Goal: Information Seeking & Learning: Find specific fact

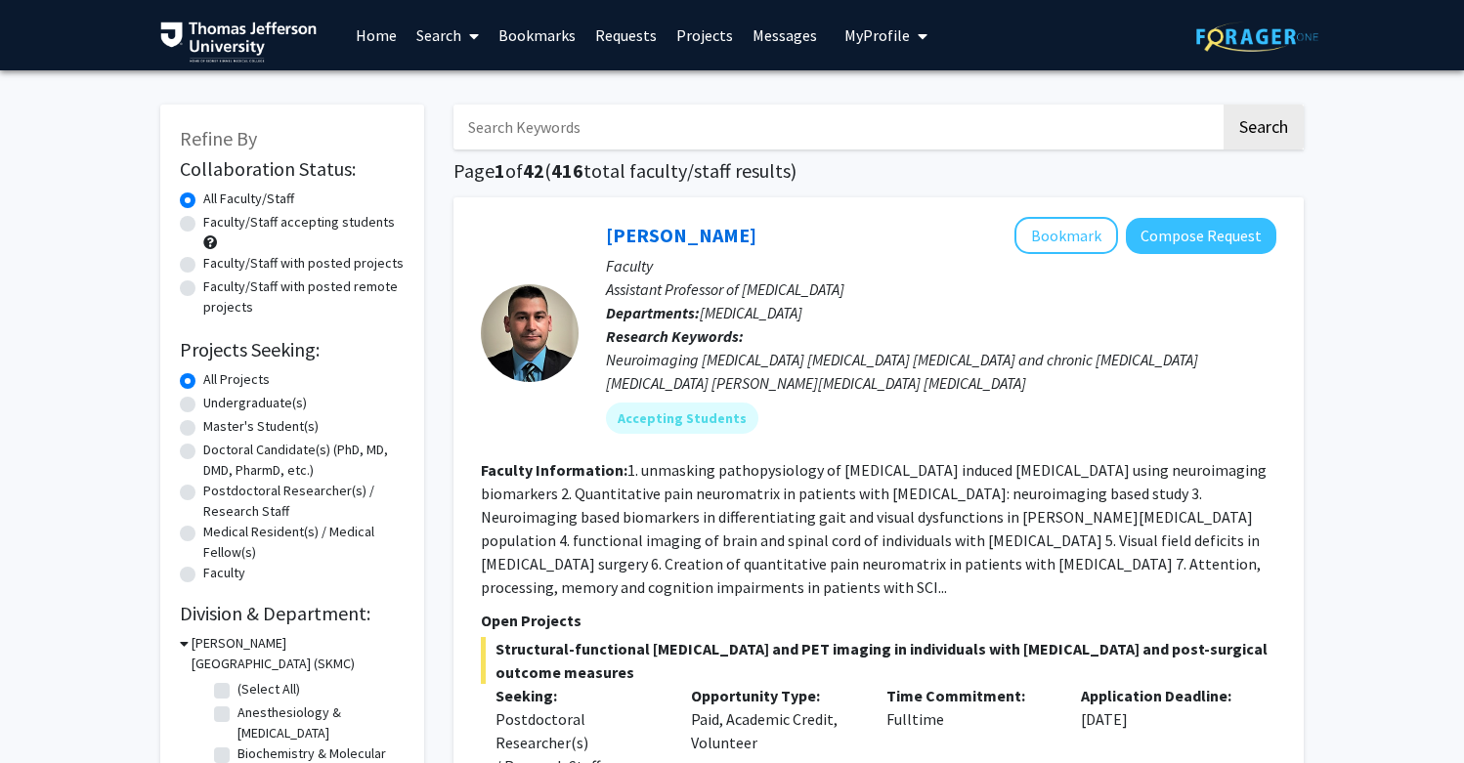
click at [731, 148] on input "Search Keywords" at bounding box center [836, 127] width 767 height 45
type input "[PERSON_NAME]"
click at [1263, 130] on button "Search" at bounding box center [1263, 127] width 80 height 45
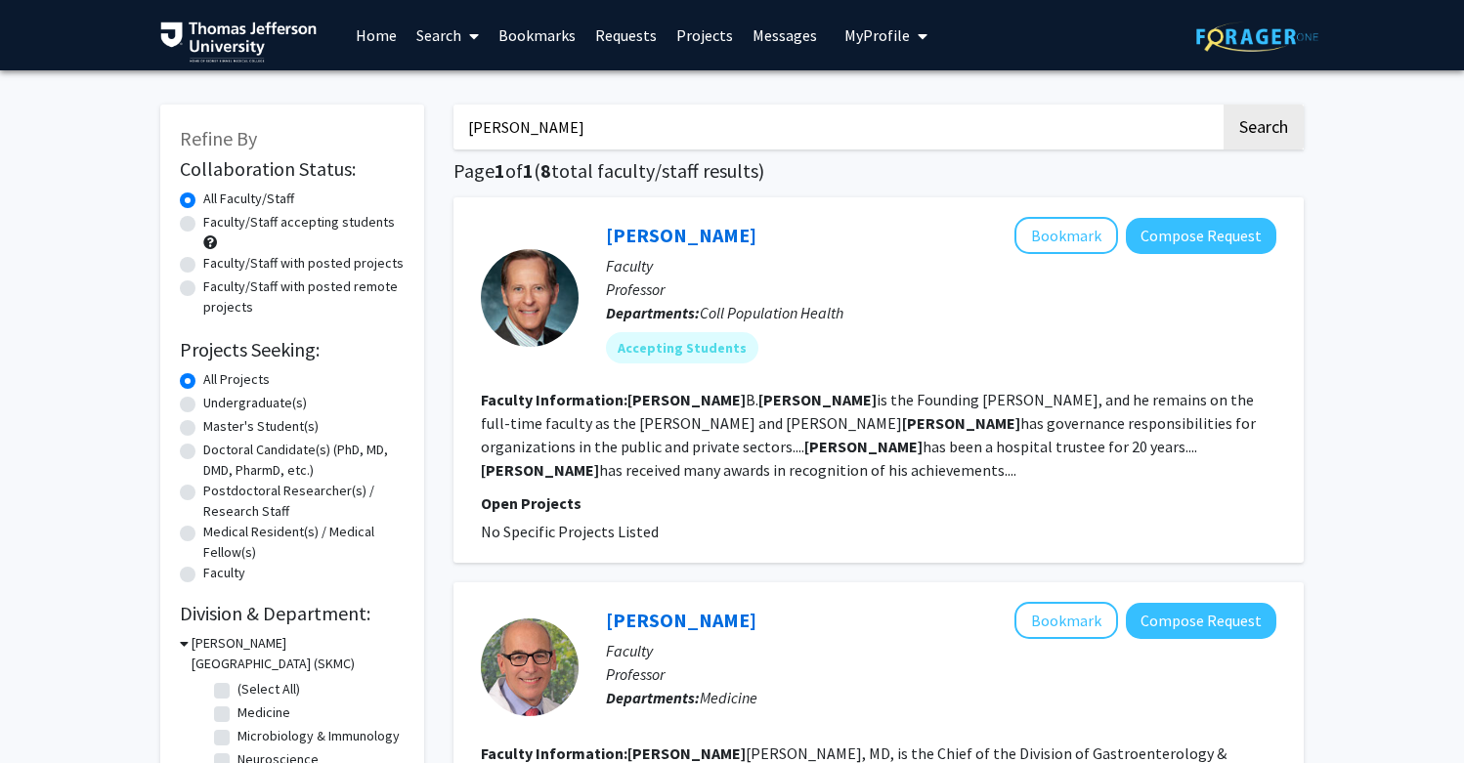
click at [735, 378] on div "[PERSON_NAME] Bookmark Compose Request Faculty Professor Departments: Coll Popu…" at bounding box center [928, 297] width 698 height 161
click at [681, 234] on link "[PERSON_NAME]" at bounding box center [681, 235] width 150 height 24
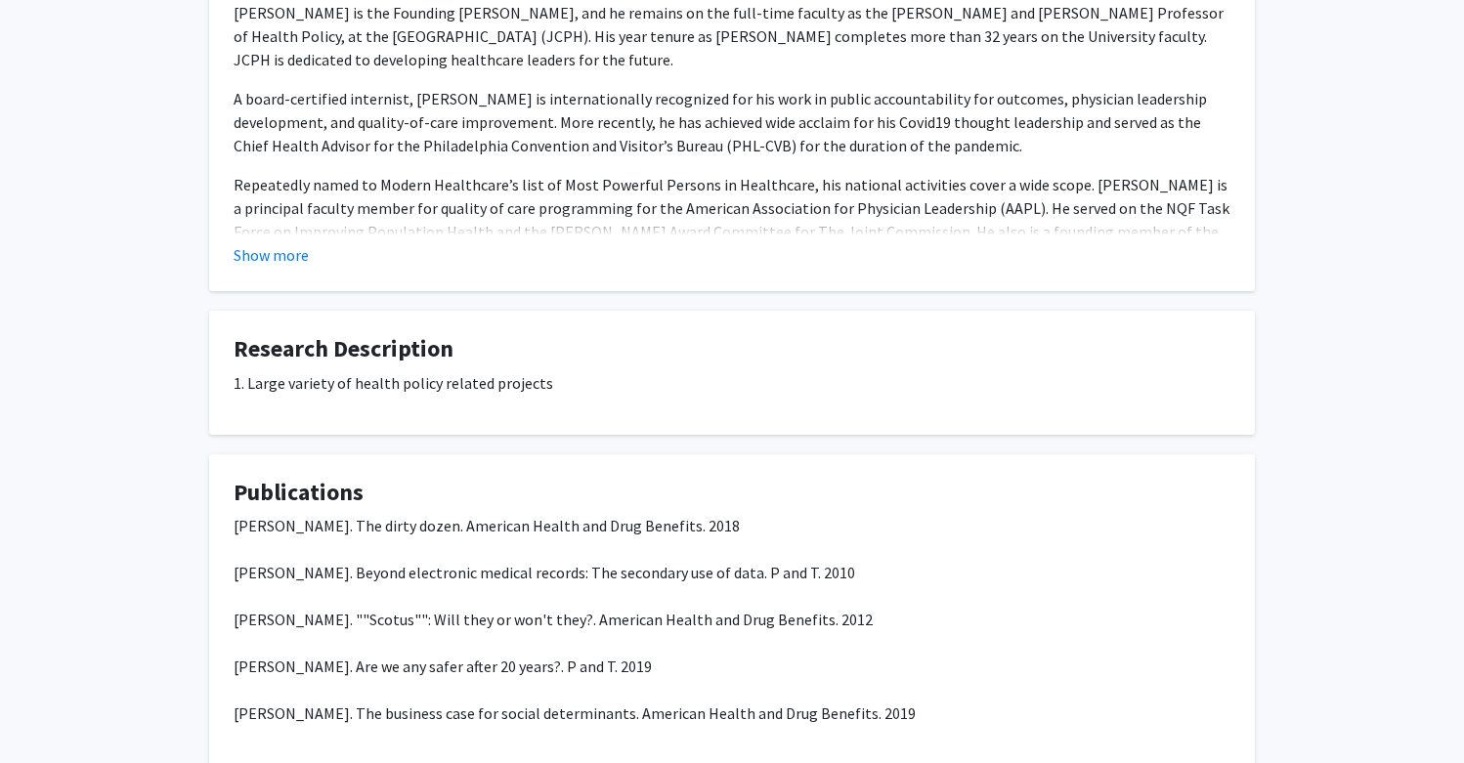
scroll to position [415, 0]
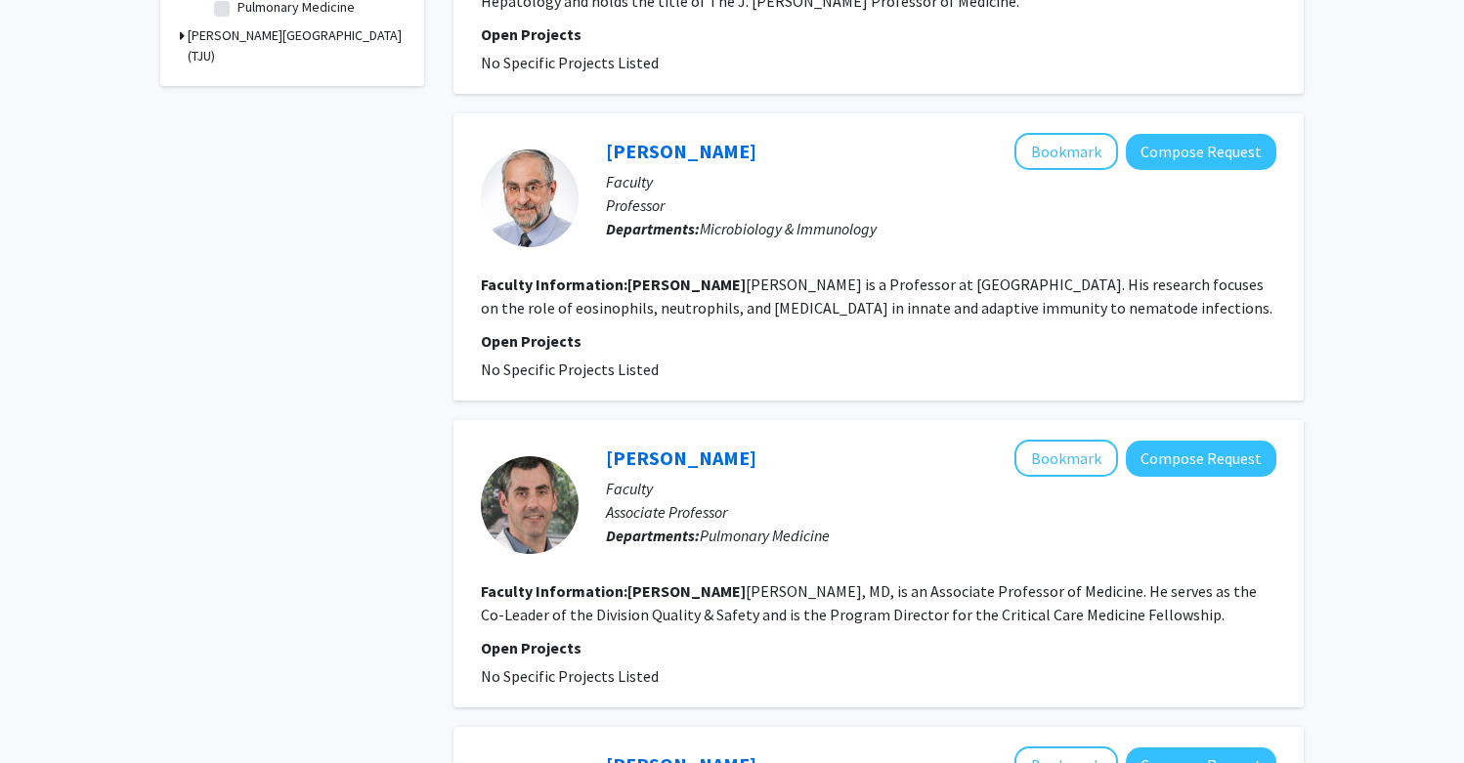
scroll to position [780, 0]
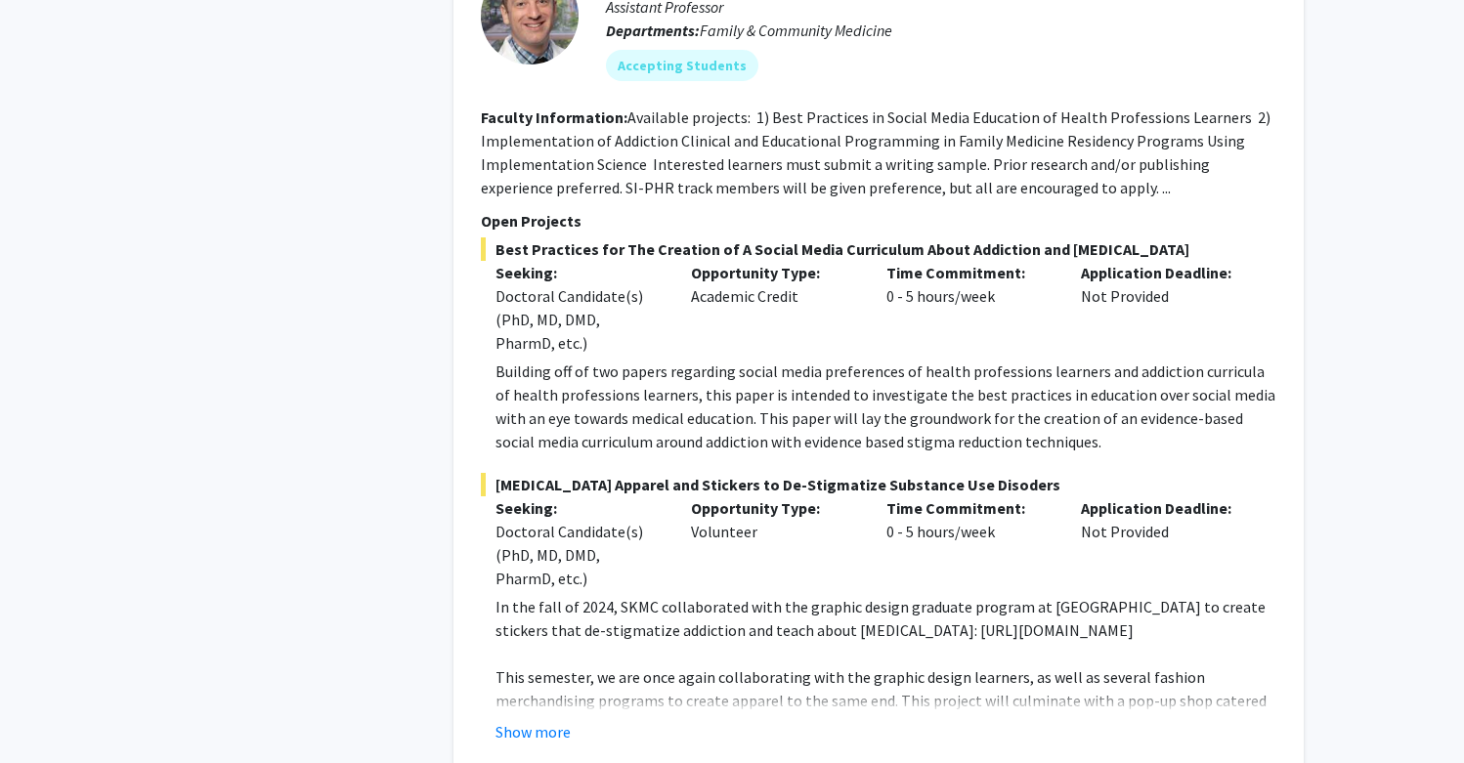
scroll to position [2030, 0]
